Goal: Information Seeking & Learning: Learn about a topic

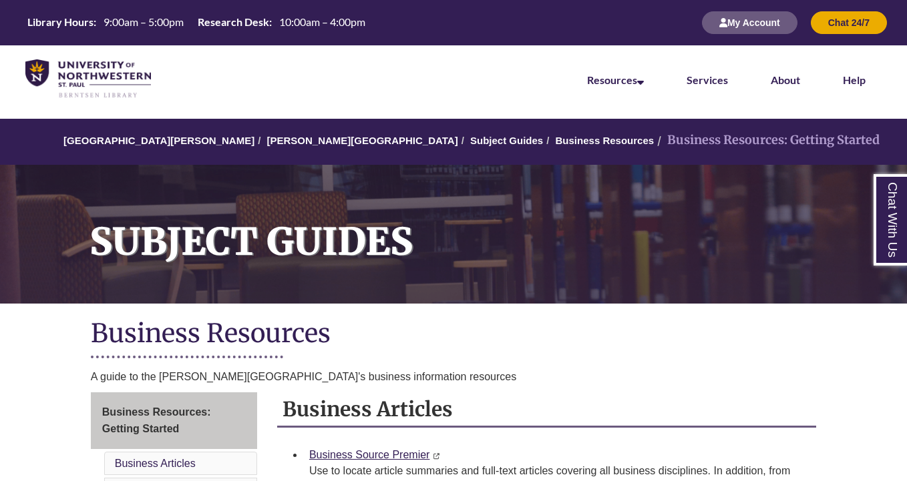
scroll to position [1, 0]
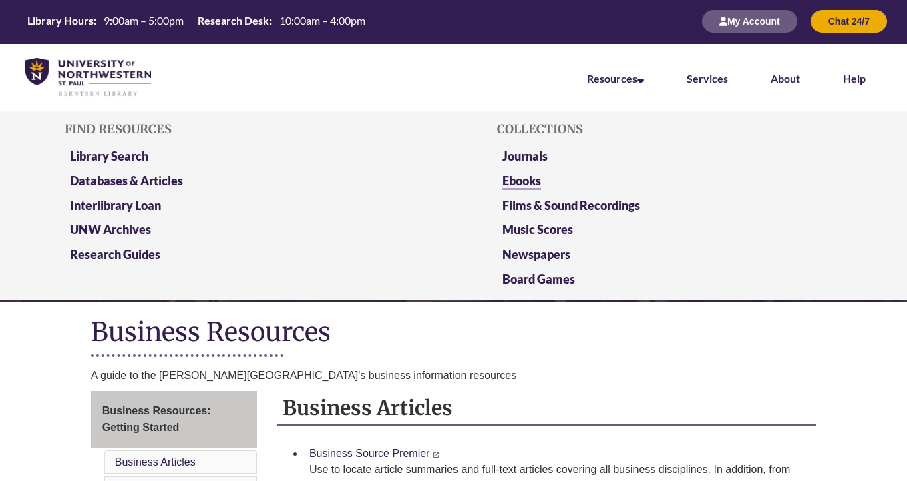
click at [530, 177] on link "Ebooks" at bounding box center [521, 182] width 39 height 17
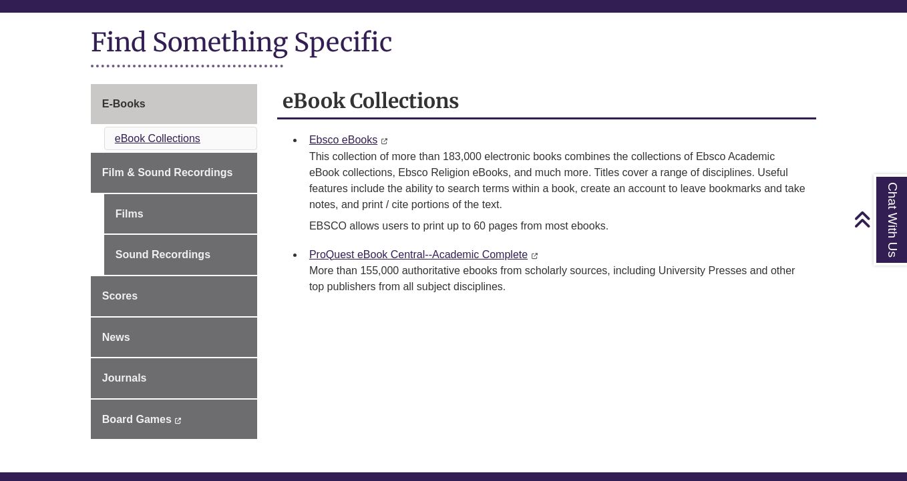
scroll to position [156, 0]
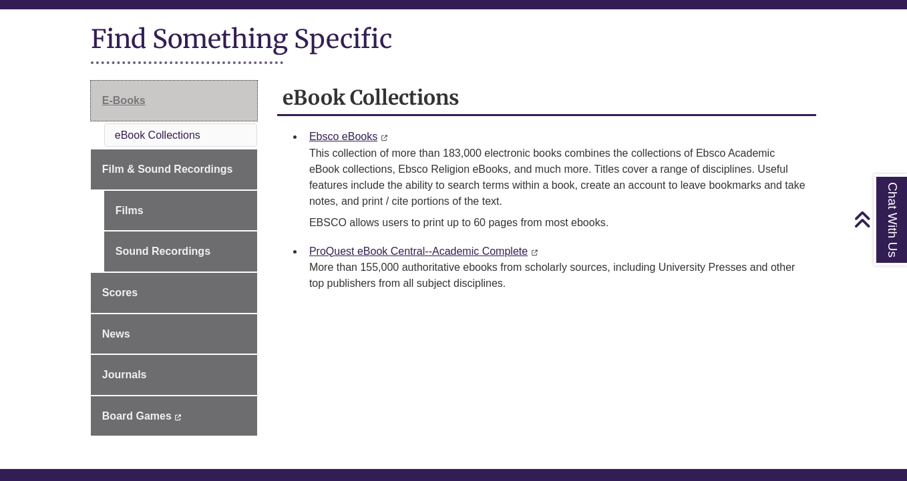
click at [134, 102] on span "E-Books" at bounding box center [123, 100] width 43 height 11
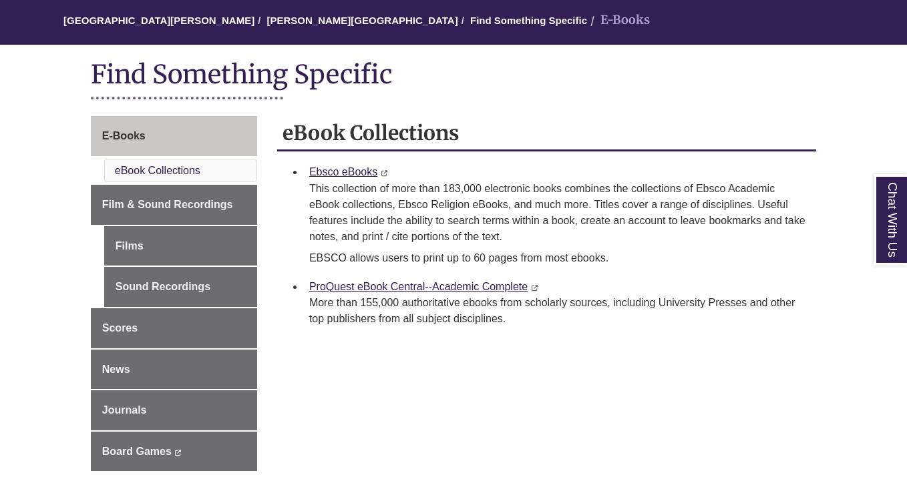
scroll to position [122, 0]
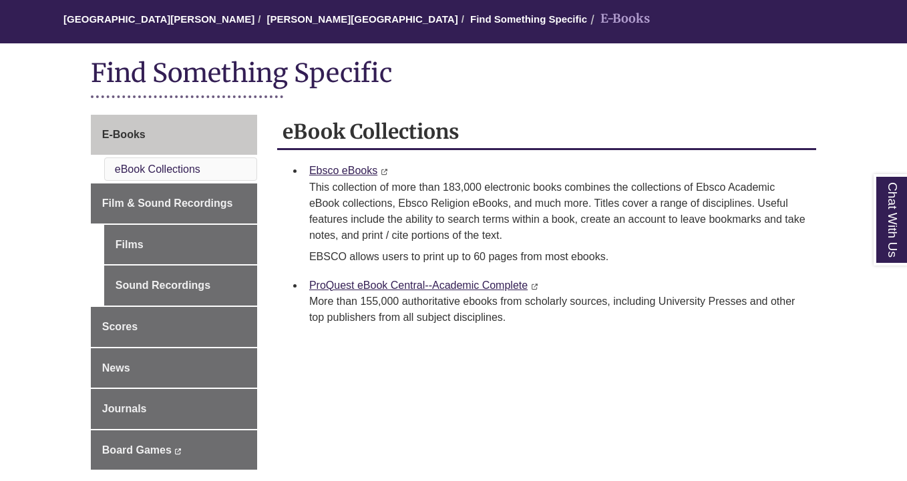
click at [461, 430] on div "E-Books eBook Collections Film & Sound Recordings Films Sound Recordings Scores…" at bounding box center [453, 309] width 745 height 389
click at [469, 413] on div "E-Books eBook Collections Film & Sound Recordings Films Sound Recordings Scores…" at bounding box center [453, 309] width 745 height 389
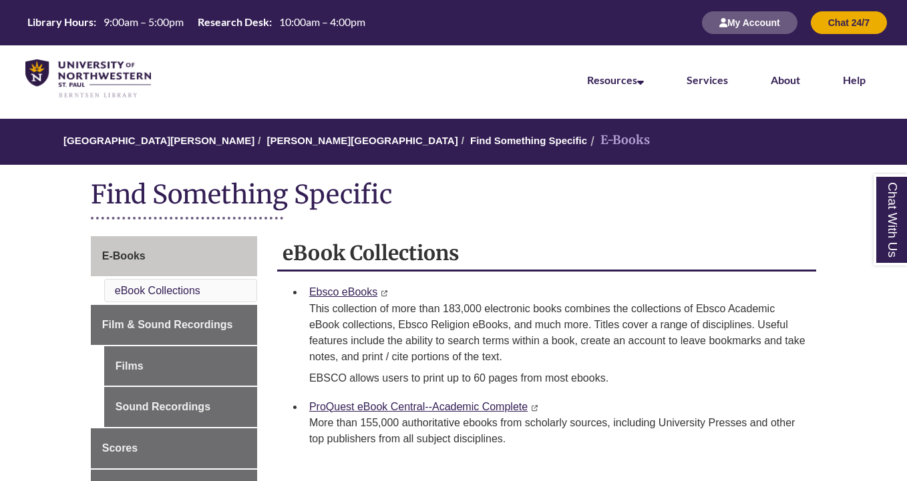
scroll to position [0, 0]
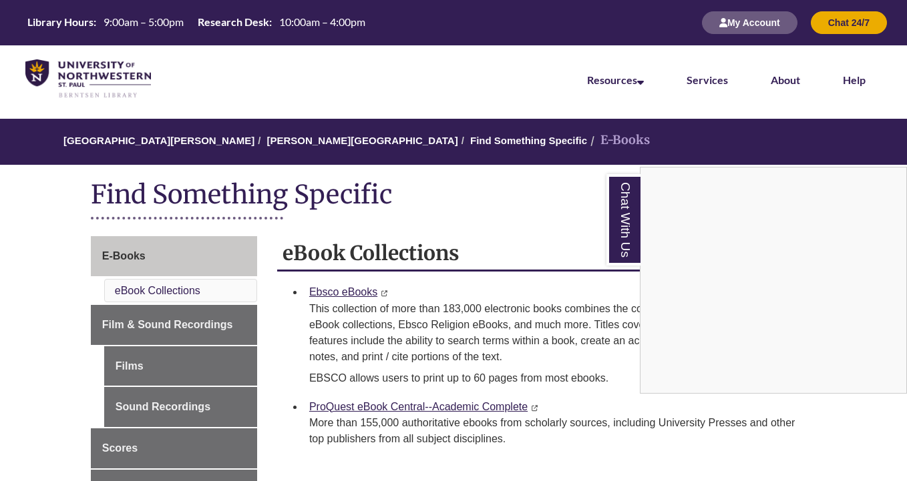
click at [401, 142] on div "Chat With Us" at bounding box center [453, 240] width 907 height 481
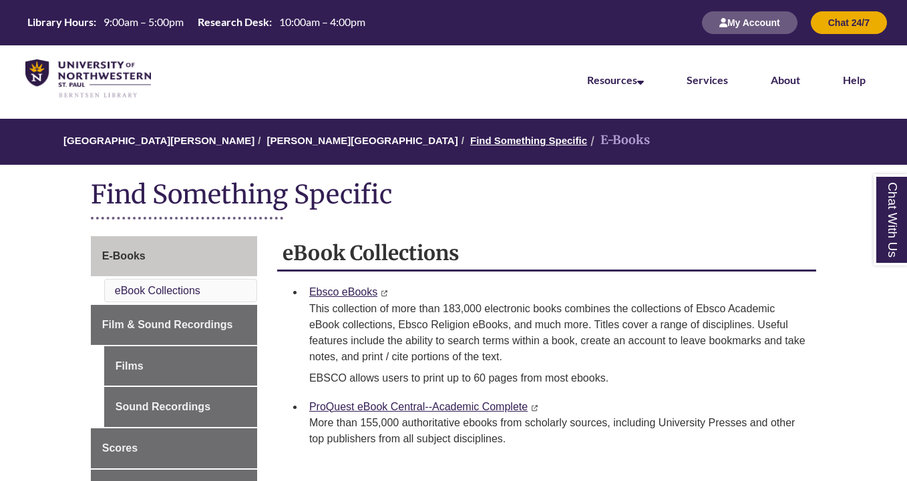
click at [470, 140] on link "Find Something Specific" at bounding box center [528, 140] width 117 height 11
click at [710, 85] on link "Services" at bounding box center [706, 80] width 41 height 15
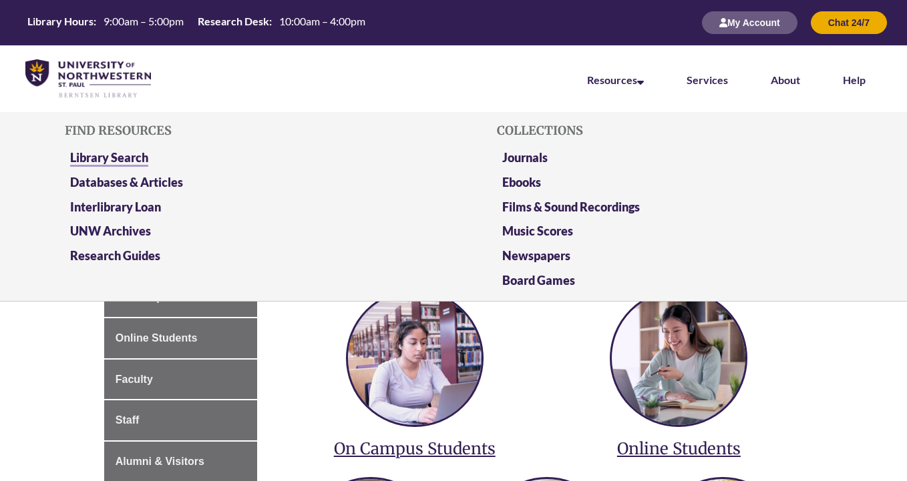
click at [118, 156] on link "Library Search" at bounding box center [109, 158] width 78 height 17
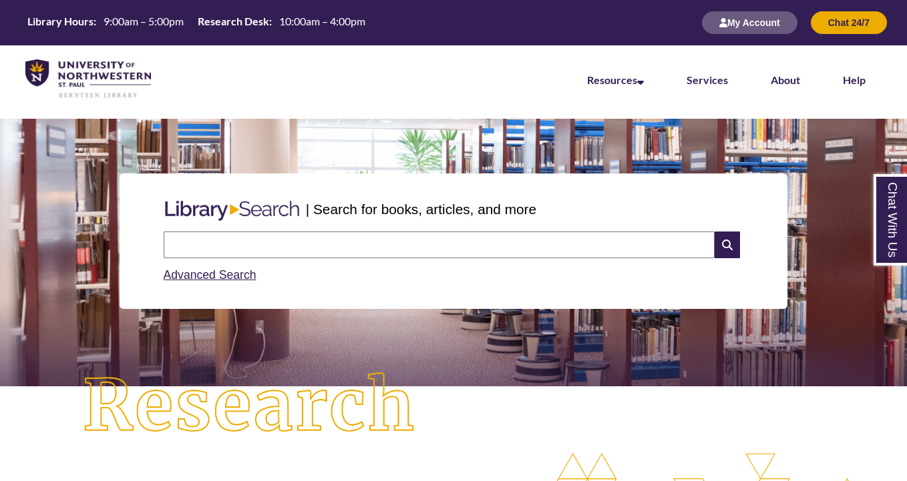
click at [262, 244] on input "text" at bounding box center [439, 245] width 551 height 27
type input "**********"
